Goal: Task Accomplishment & Management: Use online tool/utility

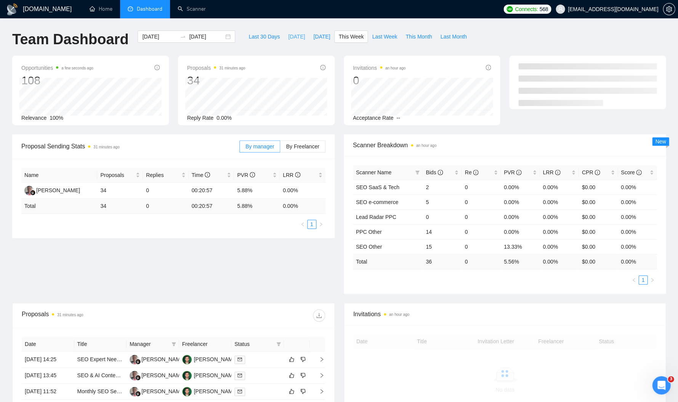
click at [293, 35] on span "[DATE]" at bounding box center [296, 36] width 17 height 8
type input "2025-08-26"
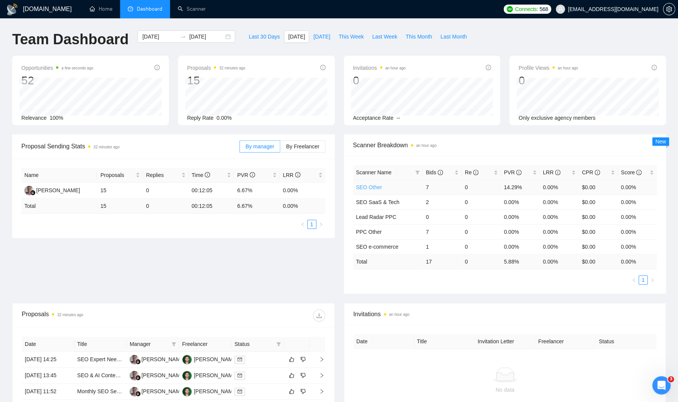
click at [370, 186] on link "SEO Other" at bounding box center [369, 187] width 26 height 6
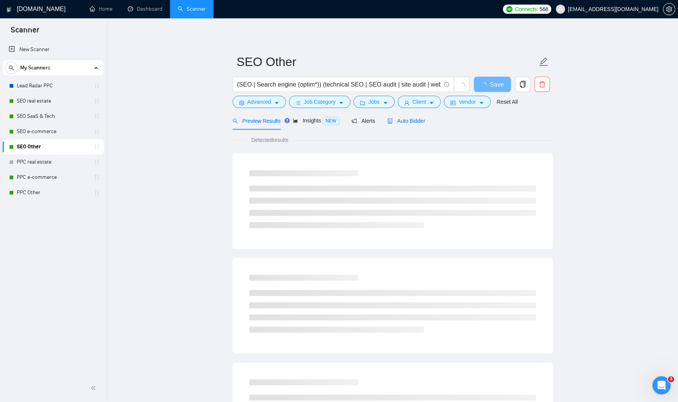
click at [417, 118] on span "Auto Bidder" at bounding box center [406, 121] width 38 height 6
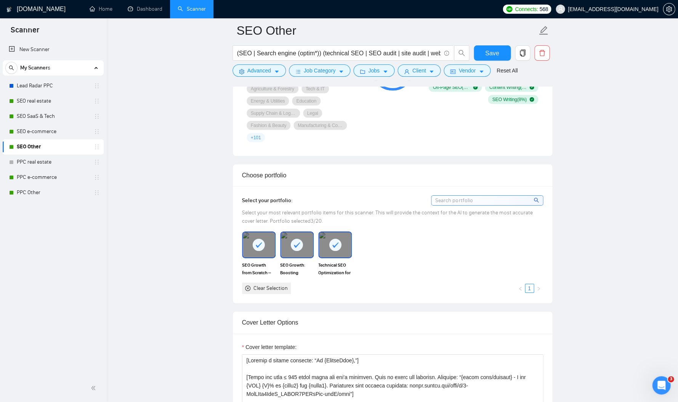
scroll to position [608, 0]
